Goal: Task Accomplishment & Management: Manage account settings

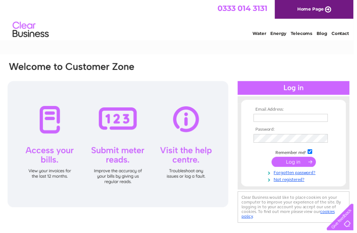
click at [299, 115] on input "text" at bounding box center [293, 119] width 75 height 8
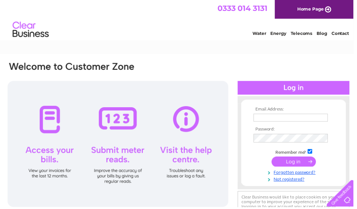
type input "accounts@gleneskfolkmuseum.org"
click at [291, 166] on input "submit" at bounding box center [296, 163] width 45 height 10
click at [292, 164] on input "submit" at bounding box center [296, 163] width 45 height 10
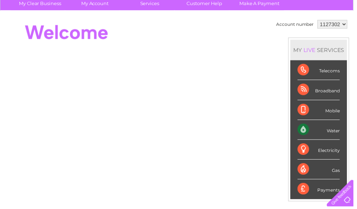
scroll to position [58, 0]
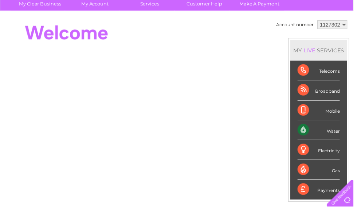
click at [338, 130] on div "Water" at bounding box center [321, 132] width 43 height 20
click at [335, 130] on div "Water" at bounding box center [321, 132] width 43 height 20
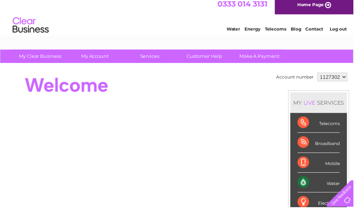
scroll to position [0, 0]
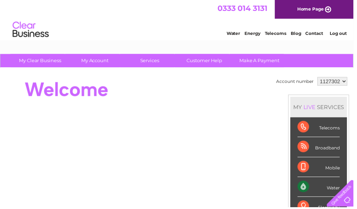
click at [232, 31] on link "Water" at bounding box center [236, 33] width 14 height 5
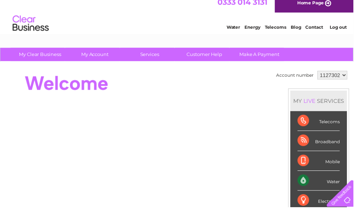
scroll to position [7, 0]
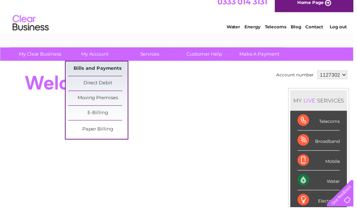
click at [106, 67] on link "Bills and Payments" at bounding box center [99, 69] width 60 height 15
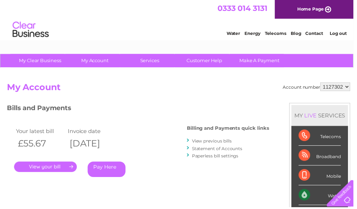
click at [51, 168] on link "." at bounding box center [45, 169] width 63 height 11
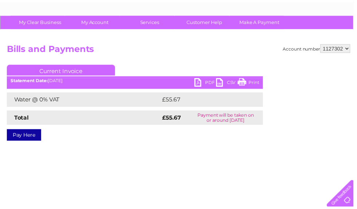
scroll to position [30, 0]
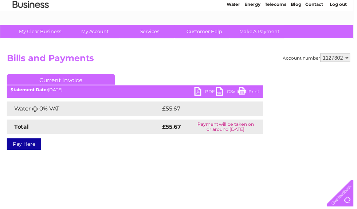
click at [208, 91] on link "PDF" at bounding box center [207, 93] width 22 height 11
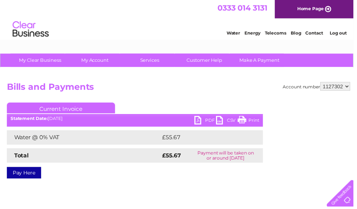
scroll to position [0, 0]
